Goal: Task Accomplishment & Management: Use online tool/utility

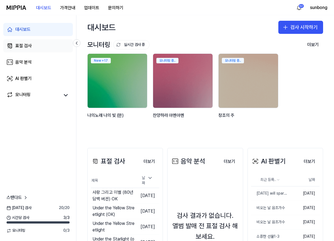
click at [23, 46] on div "표절 검사" at bounding box center [23, 46] width 16 height 7
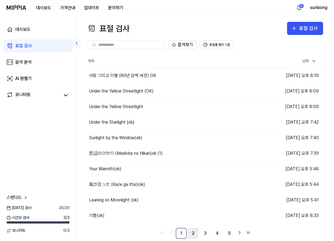
click at [195, 234] on link "2" at bounding box center [193, 233] width 11 height 11
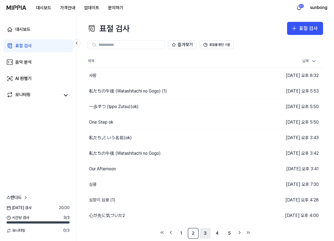
click at [205, 232] on link "3" at bounding box center [205, 233] width 11 height 11
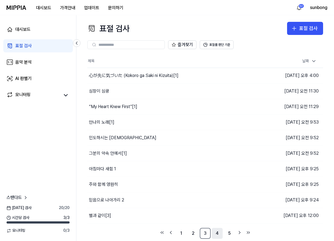
click at [217, 233] on link "4" at bounding box center [217, 233] width 11 height 11
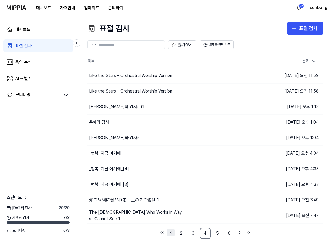
click at [171, 231] on icon "Go to previous page" at bounding box center [170, 232] width 1 height 3
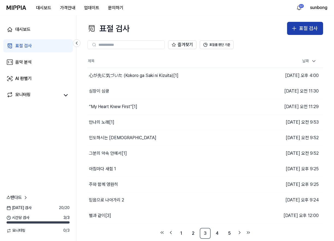
click at [317, 26] on div "표절 검사" at bounding box center [308, 29] width 19 height 8
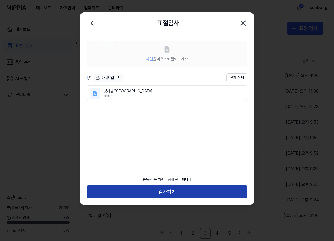
click at [176, 191] on button "검사하기" at bounding box center [167, 191] width 161 height 13
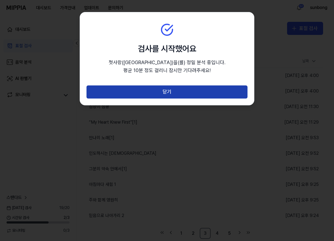
click at [163, 90] on button "닫기" at bounding box center [167, 91] width 161 height 13
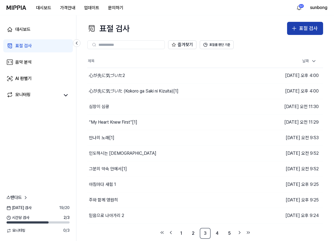
click at [305, 26] on div "표절 검사" at bounding box center [308, 29] width 19 height 8
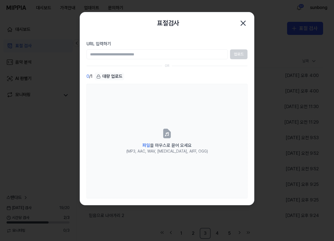
click at [245, 23] on icon "button" at bounding box center [243, 23] width 9 height 9
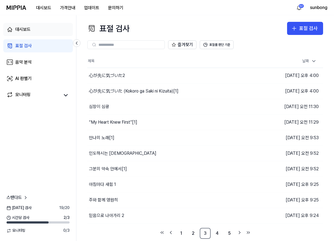
click at [27, 26] on div "대시보드" at bounding box center [22, 29] width 15 height 7
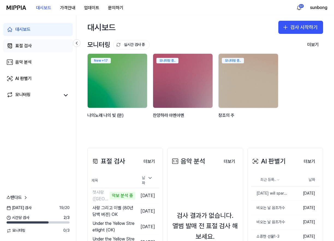
click at [25, 43] on div "표절 검사" at bounding box center [23, 46] width 16 height 7
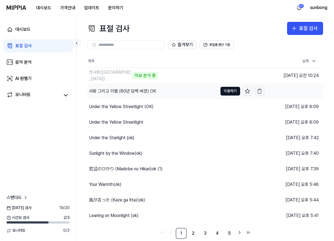
click at [138, 90] on div "사랑 그리고 이별 (80년 담백 버젼) OK" at bounding box center [122, 91] width 67 height 7
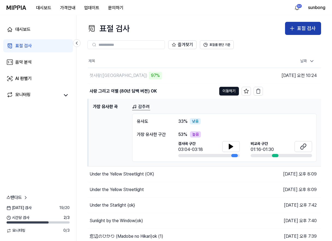
click at [305, 30] on div "표절 검사" at bounding box center [306, 29] width 19 height 8
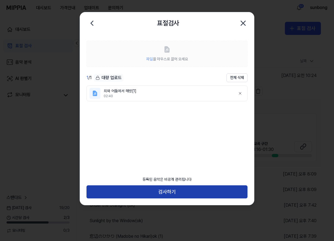
click at [170, 193] on button "검사하기" at bounding box center [167, 191] width 161 height 13
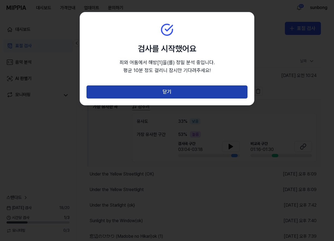
click at [168, 90] on button "닫기" at bounding box center [167, 91] width 161 height 13
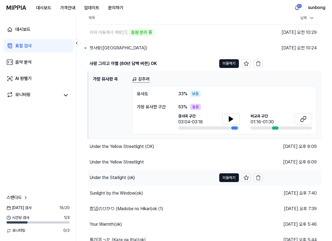
scroll to position [65, 0]
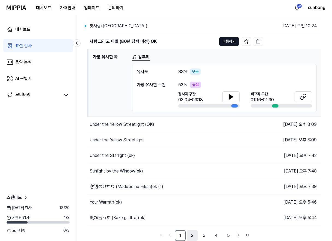
click at [192, 236] on link "2" at bounding box center [192, 235] width 11 height 11
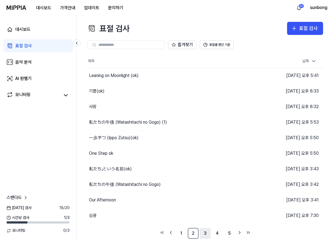
click at [205, 233] on link "3" at bounding box center [205, 233] width 11 height 11
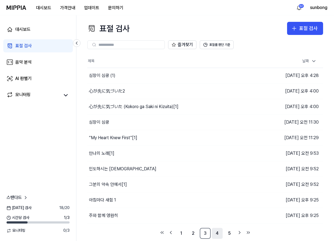
click at [217, 233] on link "4" at bounding box center [217, 233] width 11 height 11
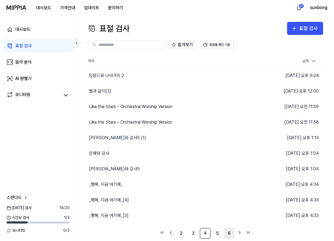
click at [230, 233] on link "6" at bounding box center [229, 233] width 11 height 11
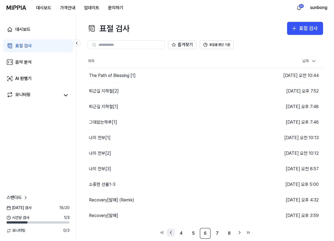
click at [171, 231] on icon "Go to previous page" at bounding box center [170, 232] width 1 height 3
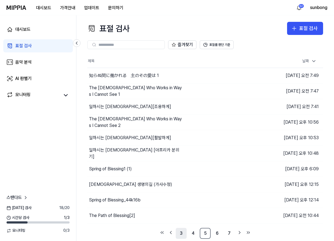
click at [180, 233] on link "3" at bounding box center [181, 233] width 11 height 11
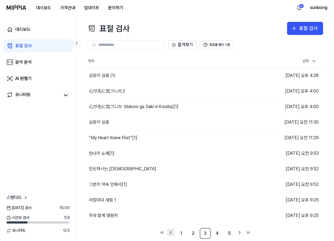
click at [171, 233] on icon "Go to previous page" at bounding box center [170, 232] width 5 height 7
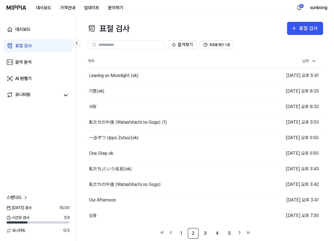
click at [26, 47] on div "표절 검사" at bounding box center [23, 46] width 16 height 7
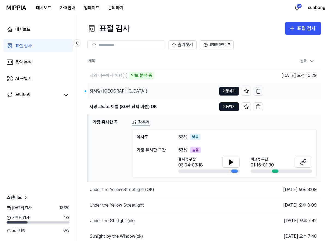
drag, startPoint x: 105, startPoint y: 90, endPoint x: 121, endPoint y: 90, distance: 15.8
click at [105, 90] on div "첫사랑([GEOGRAPHIC_DATA])" at bounding box center [119, 91] width 58 height 7
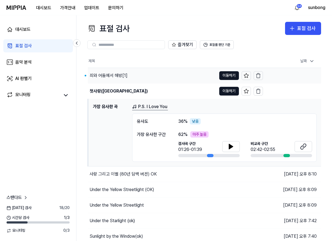
click at [115, 74] on div "죄와 어둠에서 해방[1]" at bounding box center [109, 75] width 38 height 7
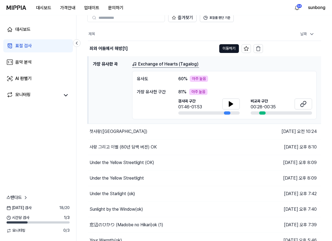
scroll to position [27, 0]
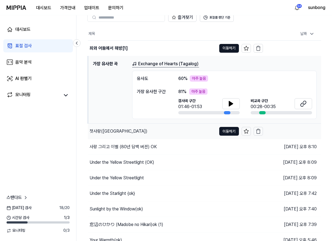
click at [102, 129] on div "첫사랑([GEOGRAPHIC_DATA])" at bounding box center [119, 131] width 58 height 7
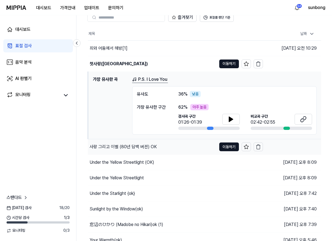
click at [134, 148] on div "사랑 그리고 이별 (80년 담백 버젼) OK" at bounding box center [123, 147] width 67 height 7
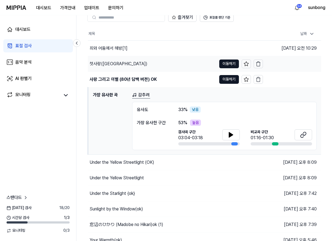
click at [105, 65] on div "첫사랑([GEOGRAPHIC_DATA])" at bounding box center [119, 64] width 58 height 7
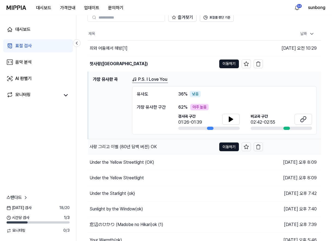
click at [124, 147] on div "사랑 그리고 이별 (80년 담백 버젼) OK" at bounding box center [123, 147] width 67 height 7
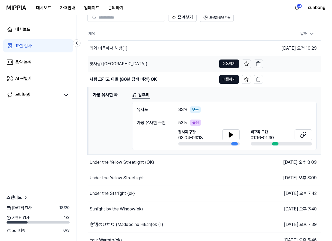
click at [102, 62] on div "첫사랑([GEOGRAPHIC_DATA])" at bounding box center [119, 64] width 58 height 7
